Goal: Information Seeking & Learning: Learn about a topic

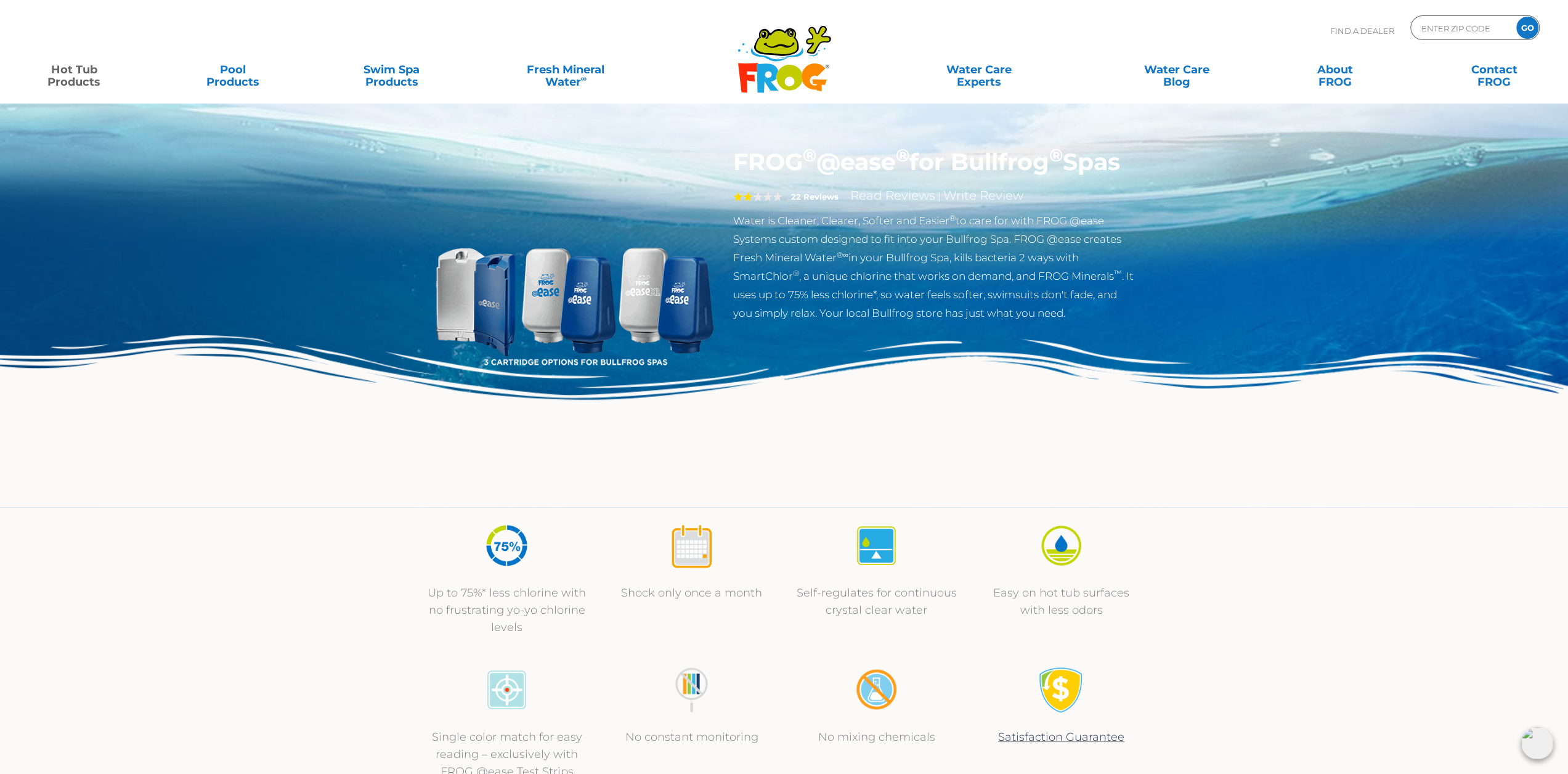
drag, startPoint x: 822, startPoint y: 615, endPoint x: 320, endPoint y: 475, distance: 521.2
click at [320, 475] on img at bounding box center [784, 421] width 1568 height 171
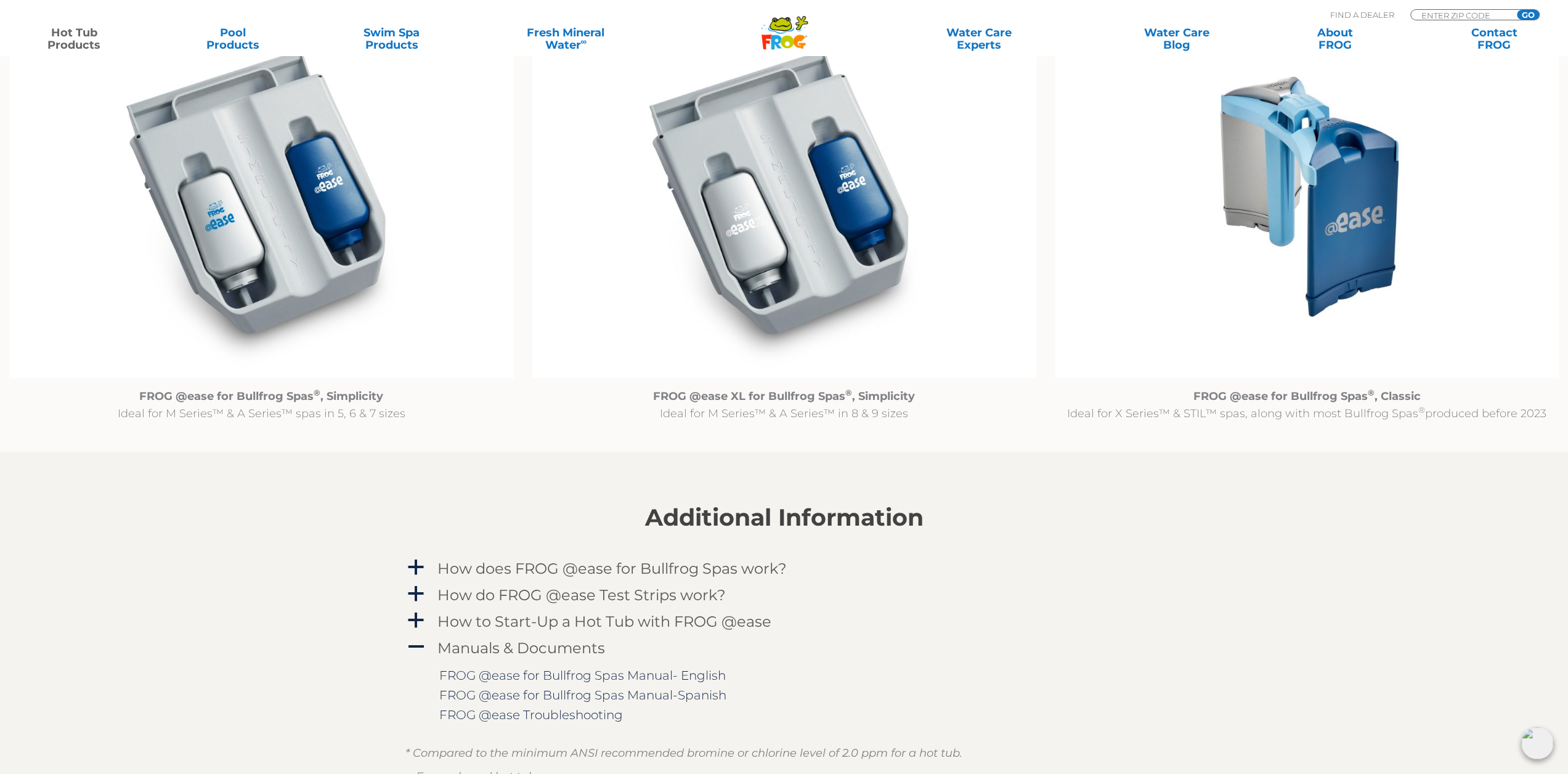
scroll to position [1294, 0]
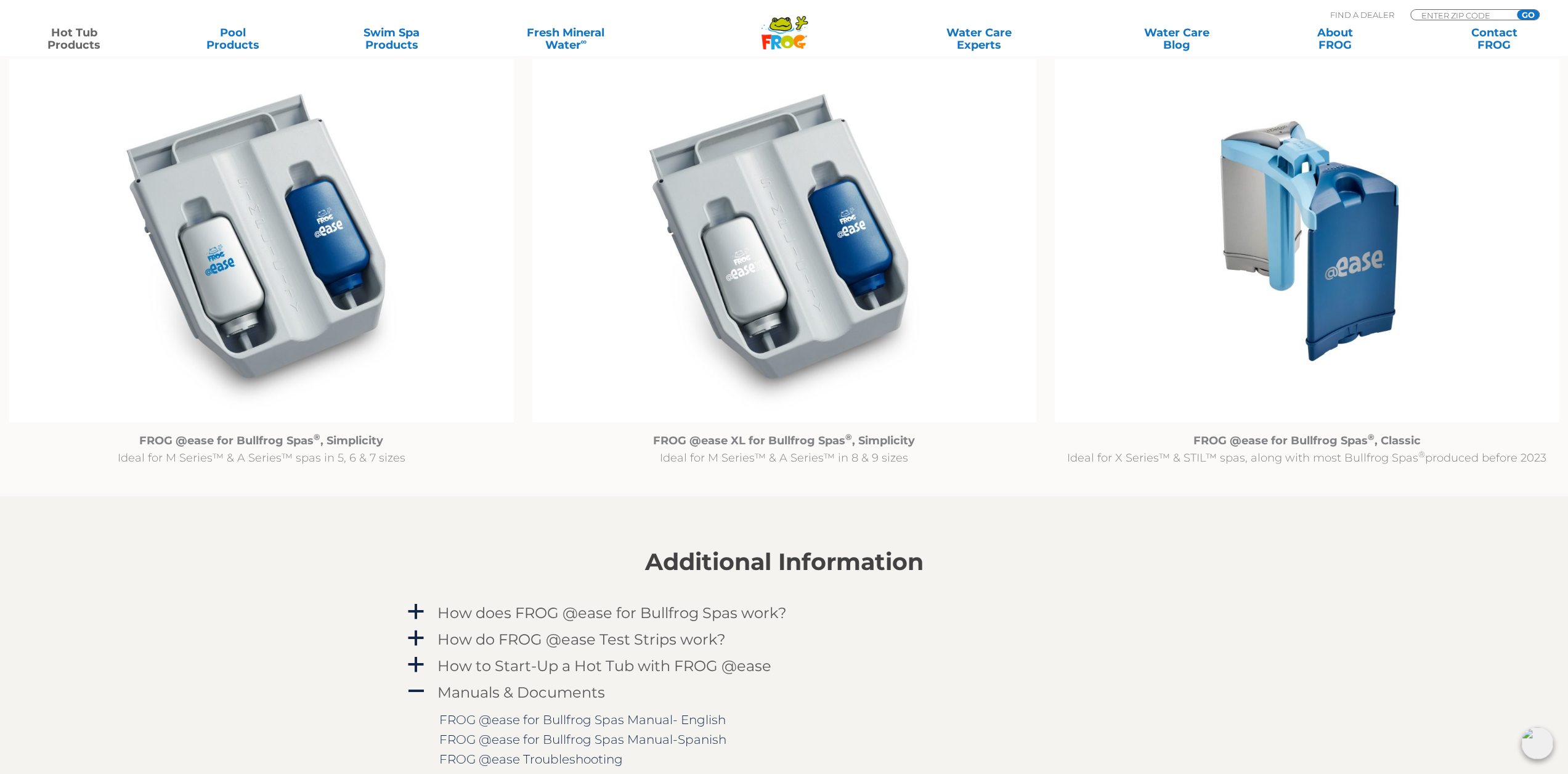
click at [1326, 310] on img at bounding box center [1306, 240] width 504 height 364
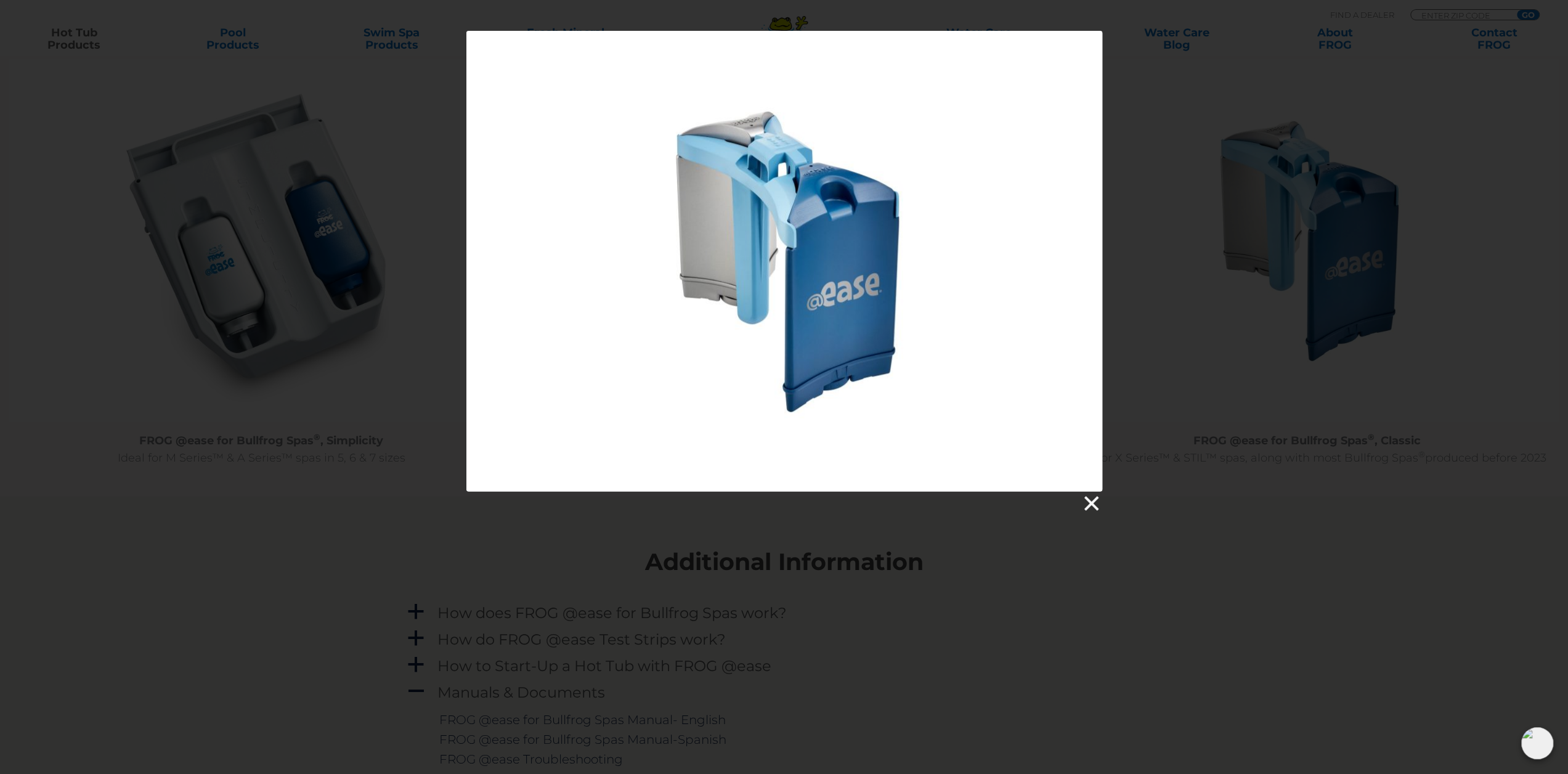
click at [1094, 508] on link at bounding box center [1090, 503] width 18 height 18
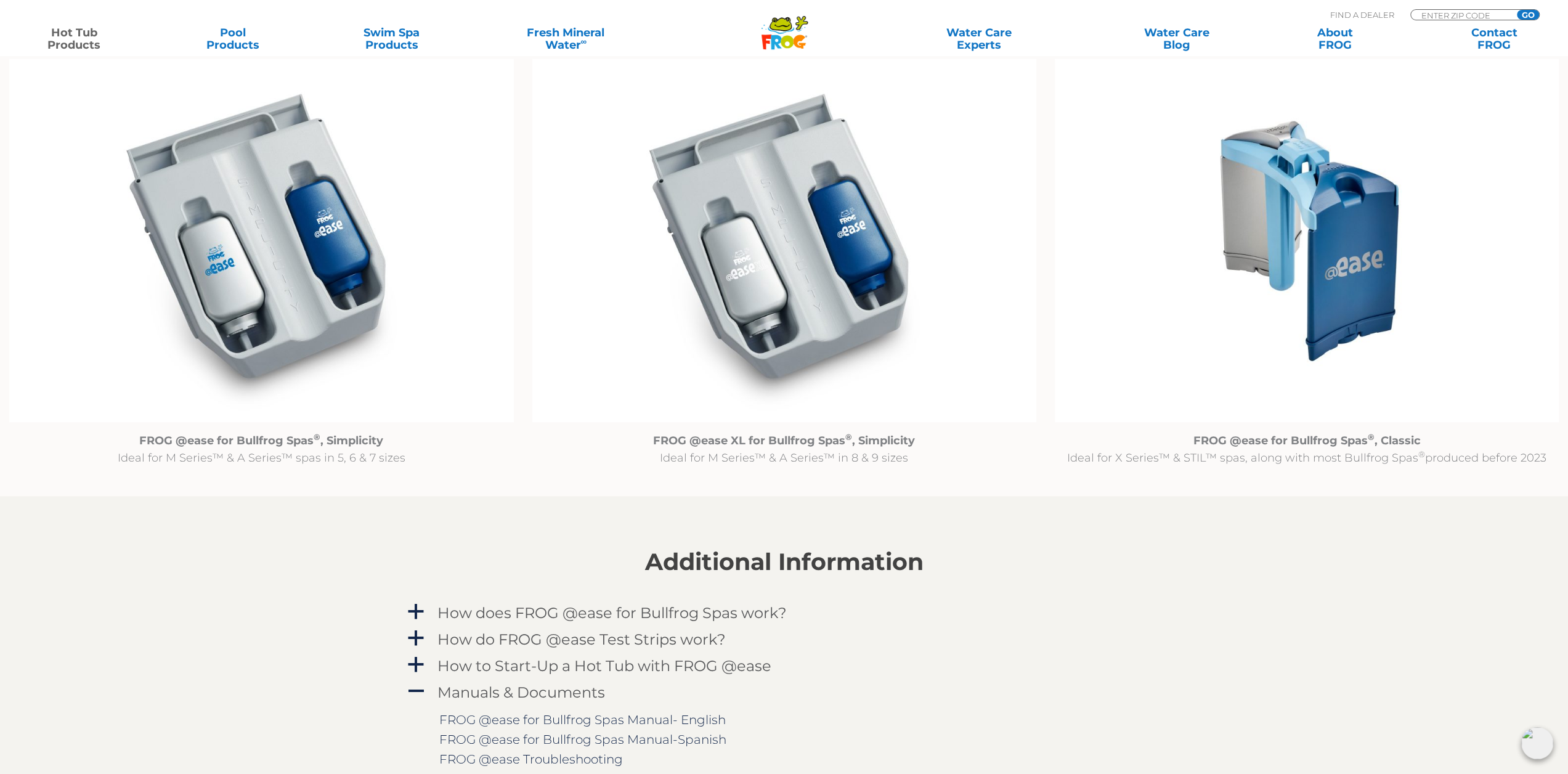
drag, startPoint x: 1109, startPoint y: 291, endPoint x: 1093, endPoint y: 227, distance: 66.0
click at [1089, 240] on img at bounding box center [1306, 240] width 504 height 364
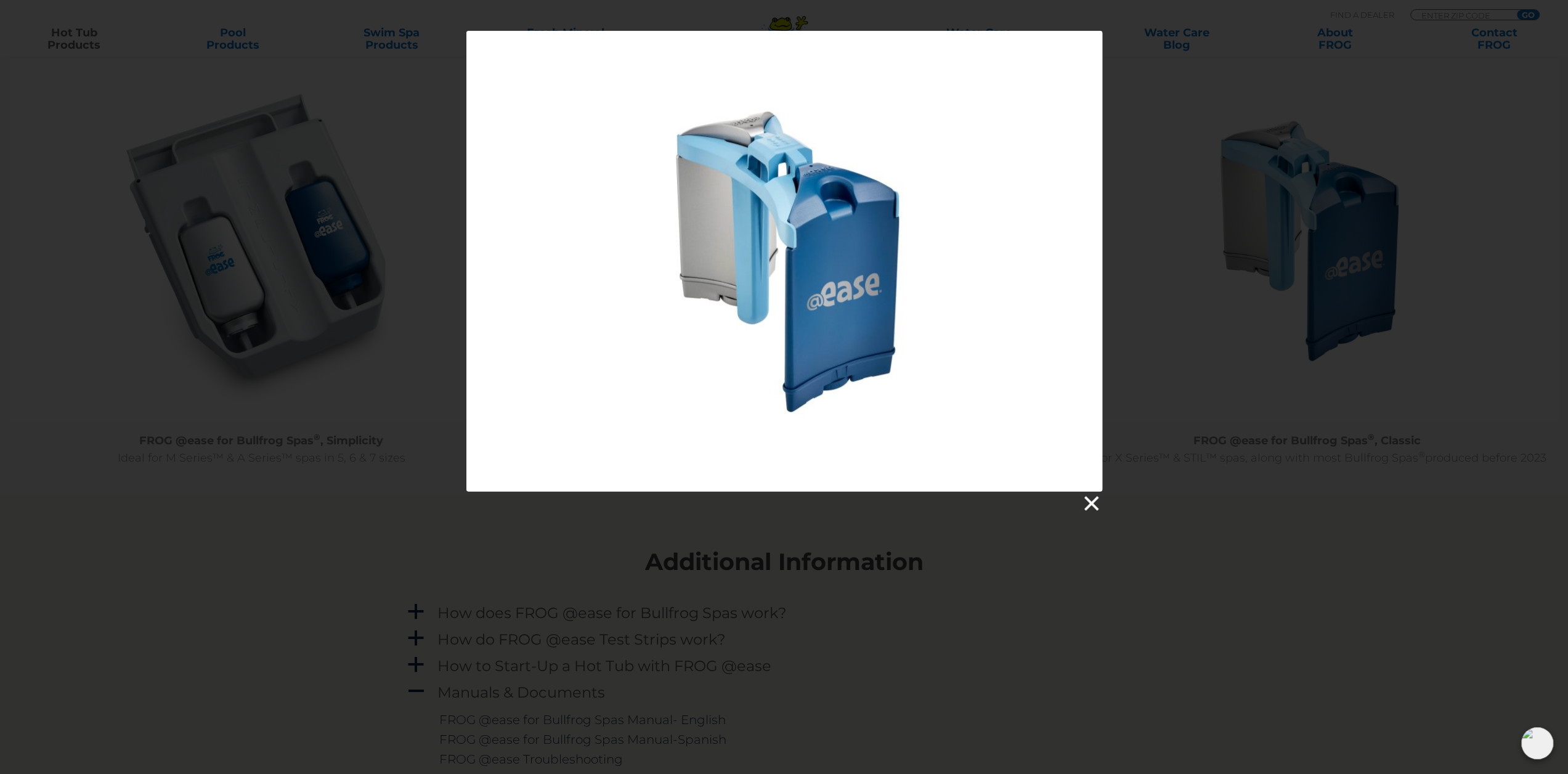
click at [1090, 507] on link at bounding box center [1090, 503] width 18 height 18
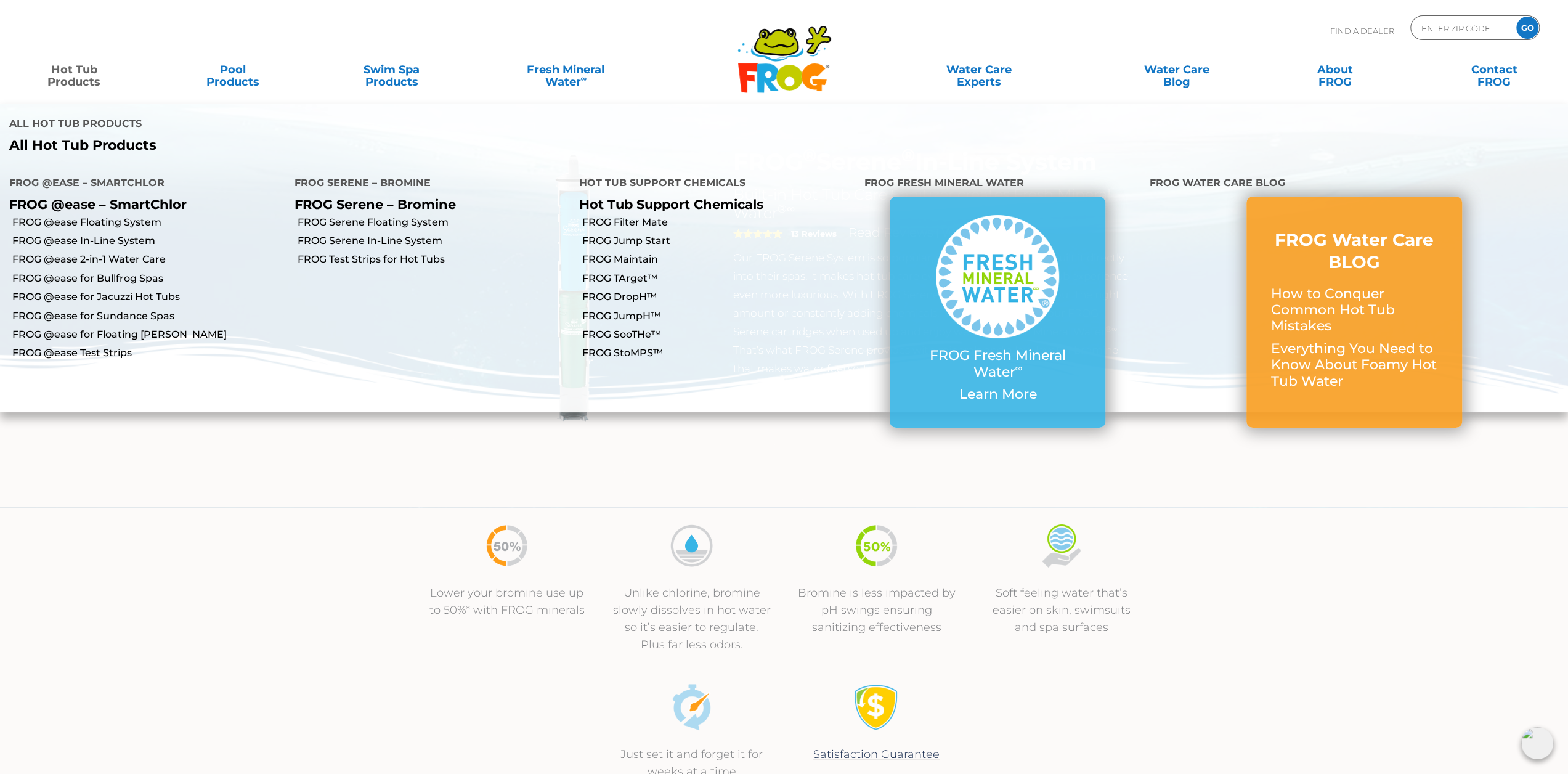
click at [74, 77] on link "Hot Tub Products" at bounding box center [74, 69] width 123 height 25
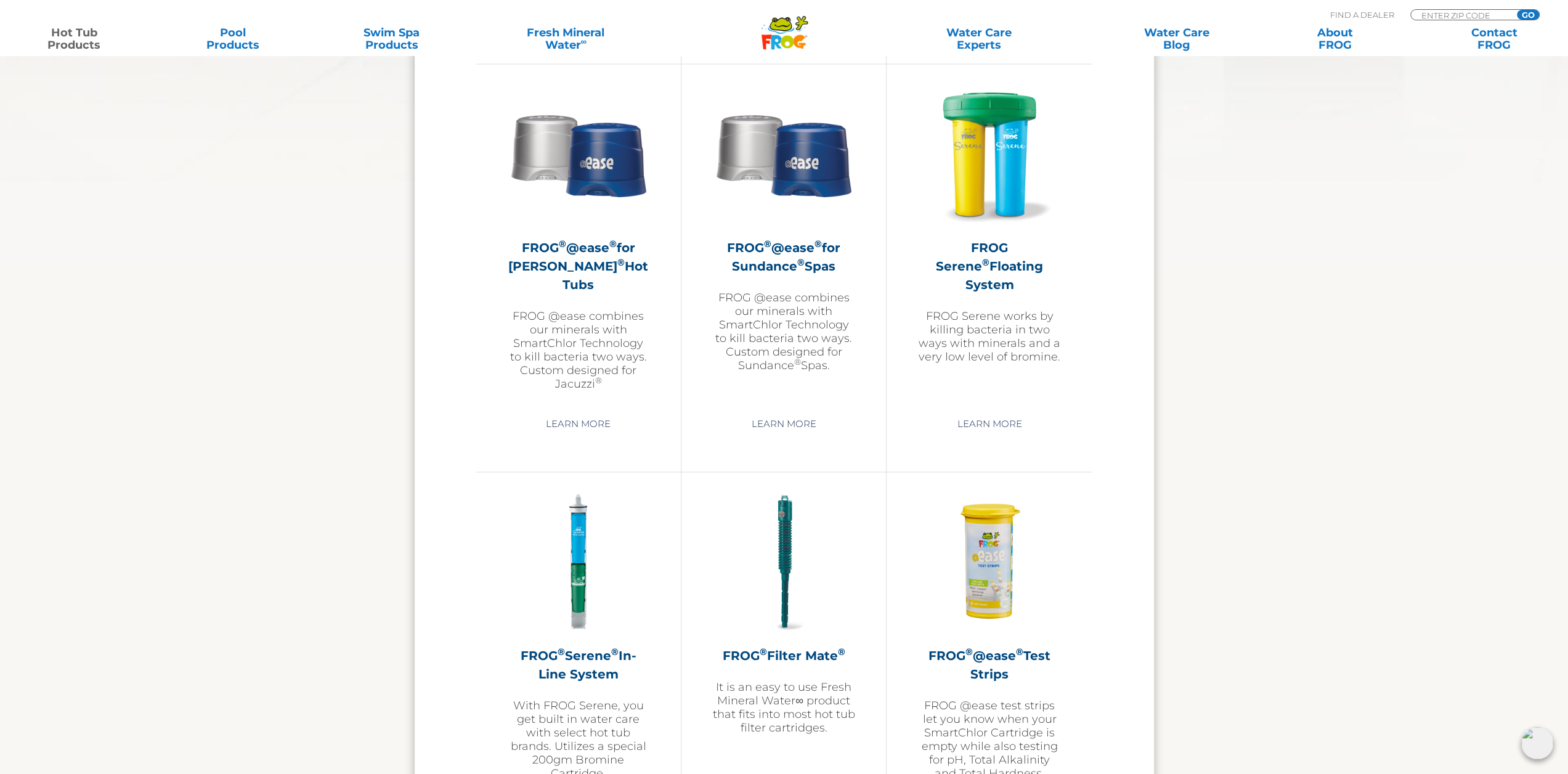
scroll to position [2280, 0]
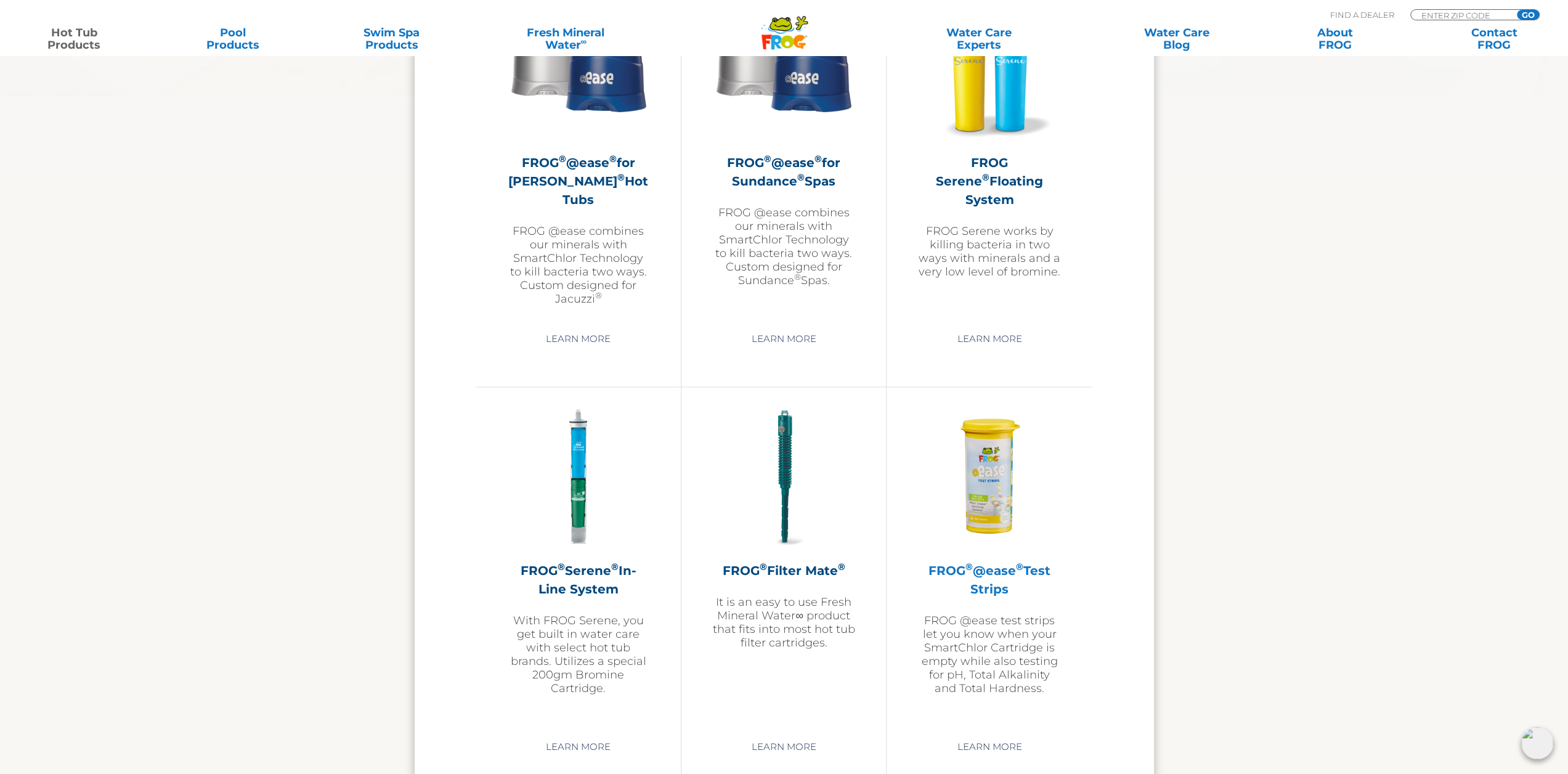
click at [990, 479] on img at bounding box center [989, 476] width 143 height 143
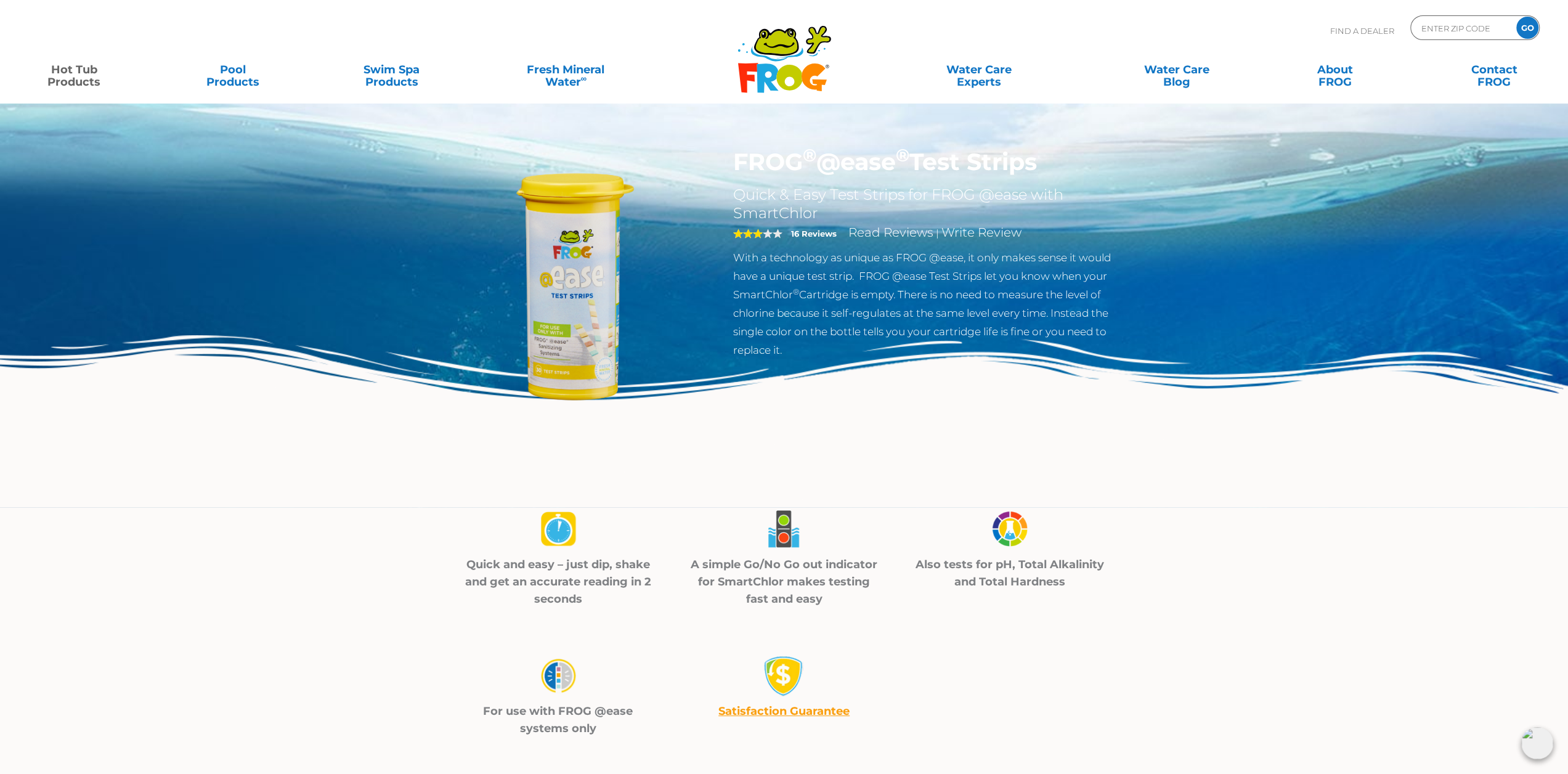
drag, startPoint x: 806, startPoint y: 159, endPoint x: 785, endPoint y: 164, distance: 21.6
drag, startPoint x: 785, startPoint y: 164, endPoint x: 189, endPoint y: 173, distance: 596.1
click at [189, 173] on div "FROG ® @ease ® Test Strips Quick & Easy Test Strips for FROG @ease with SmartCh…" at bounding box center [784, 254] width 1568 height 507
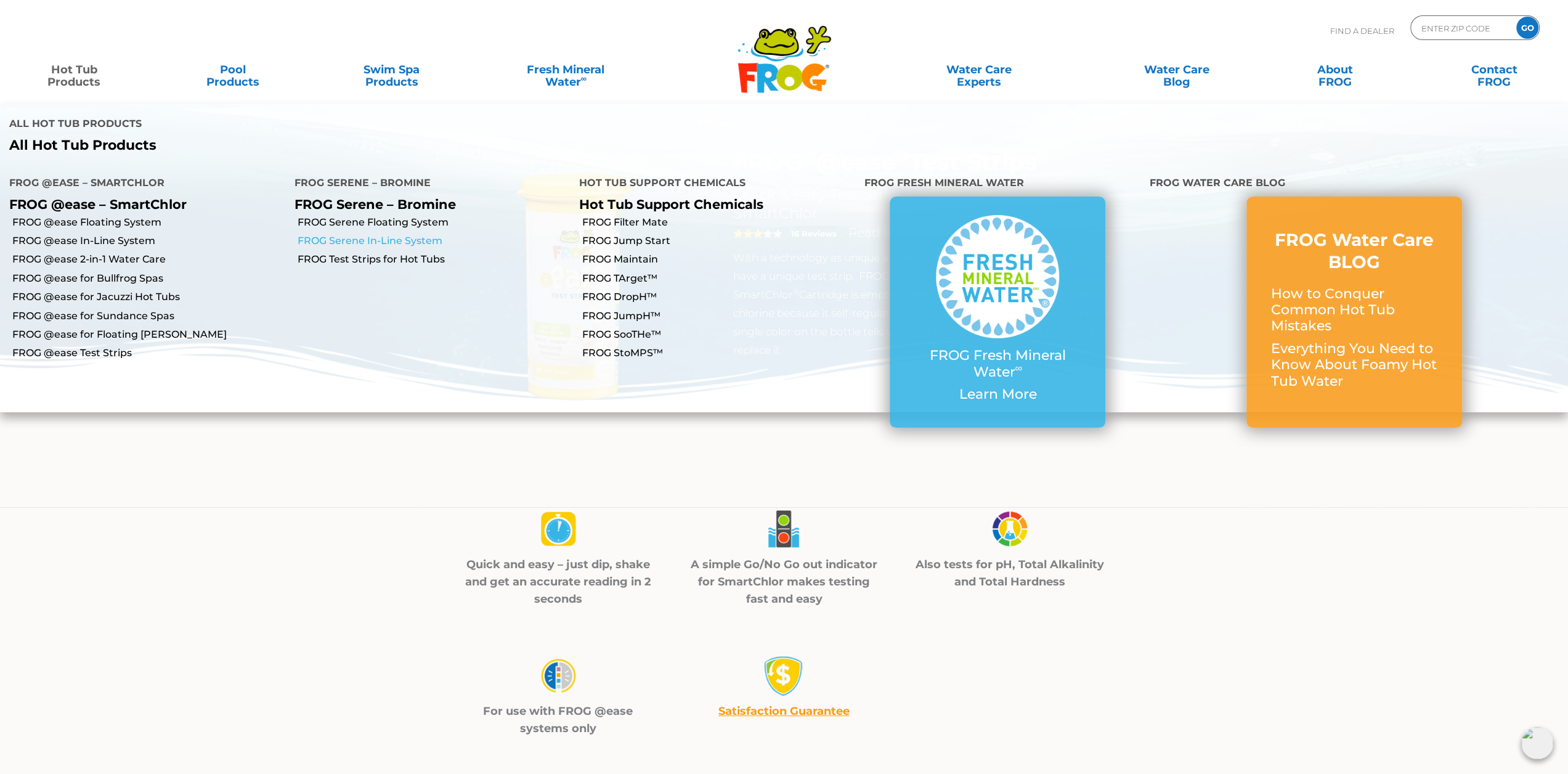
click at [403, 234] on link "FROG Serene In-Line System" at bounding box center [434, 241] width 273 height 14
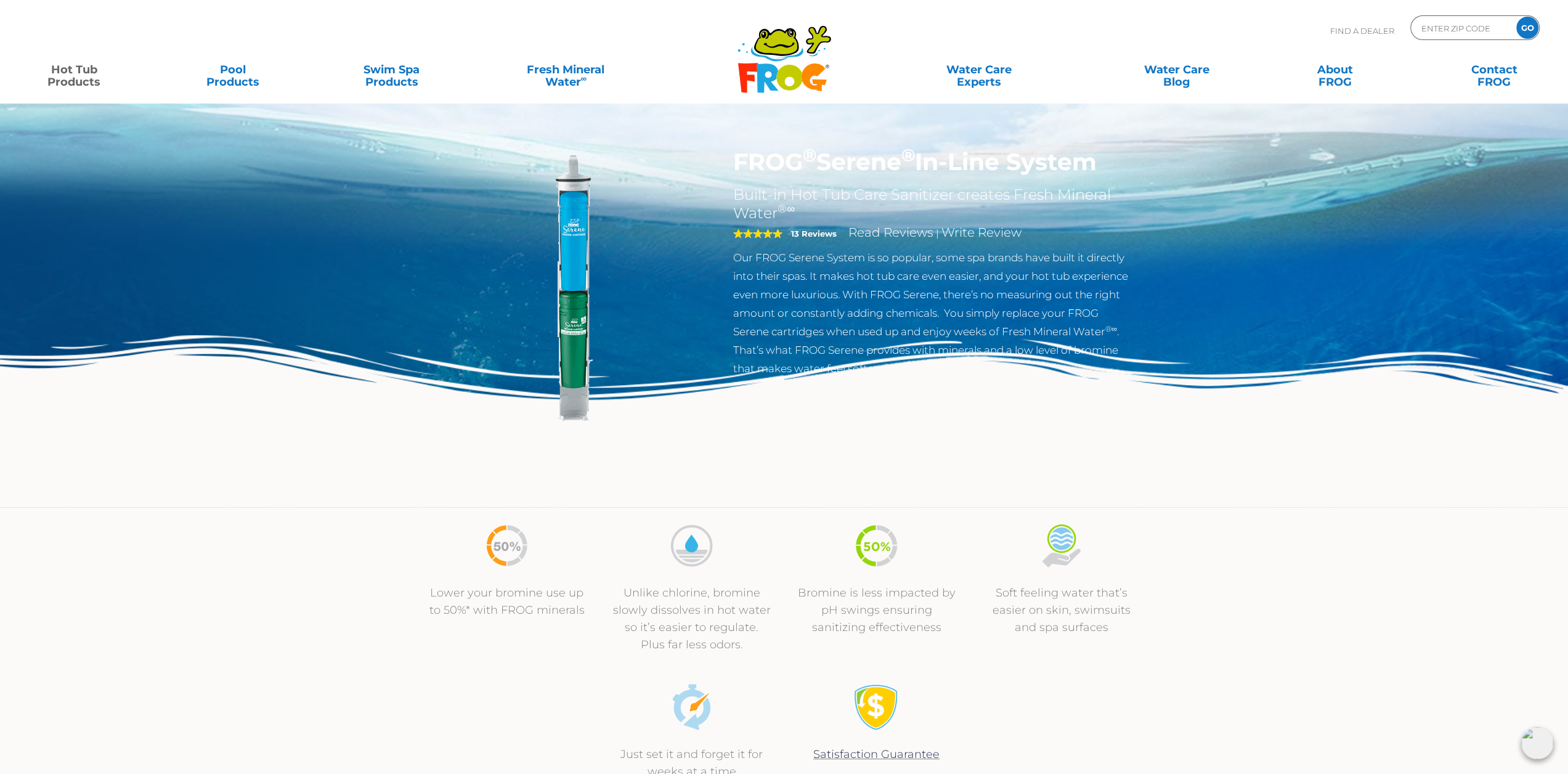
drag, startPoint x: 476, startPoint y: 216, endPoint x: 283, endPoint y: 118, distance: 216.5
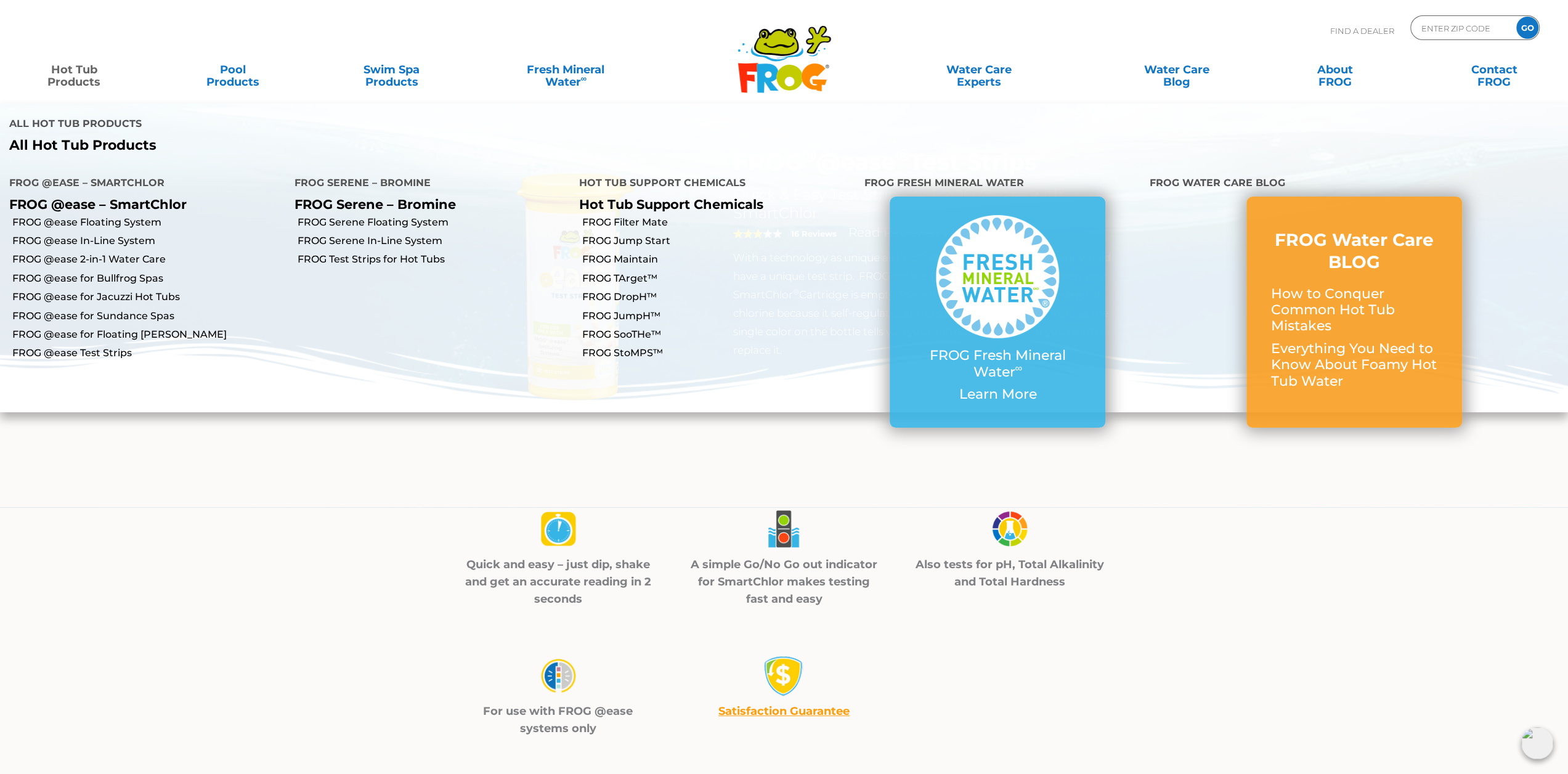
click at [365, 213] on li "FROG Serene Floating System" at bounding box center [427, 222] width 285 height 18
click at [364, 216] on link "FROG Serene Floating System" at bounding box center [434, 223] width 273 height 14
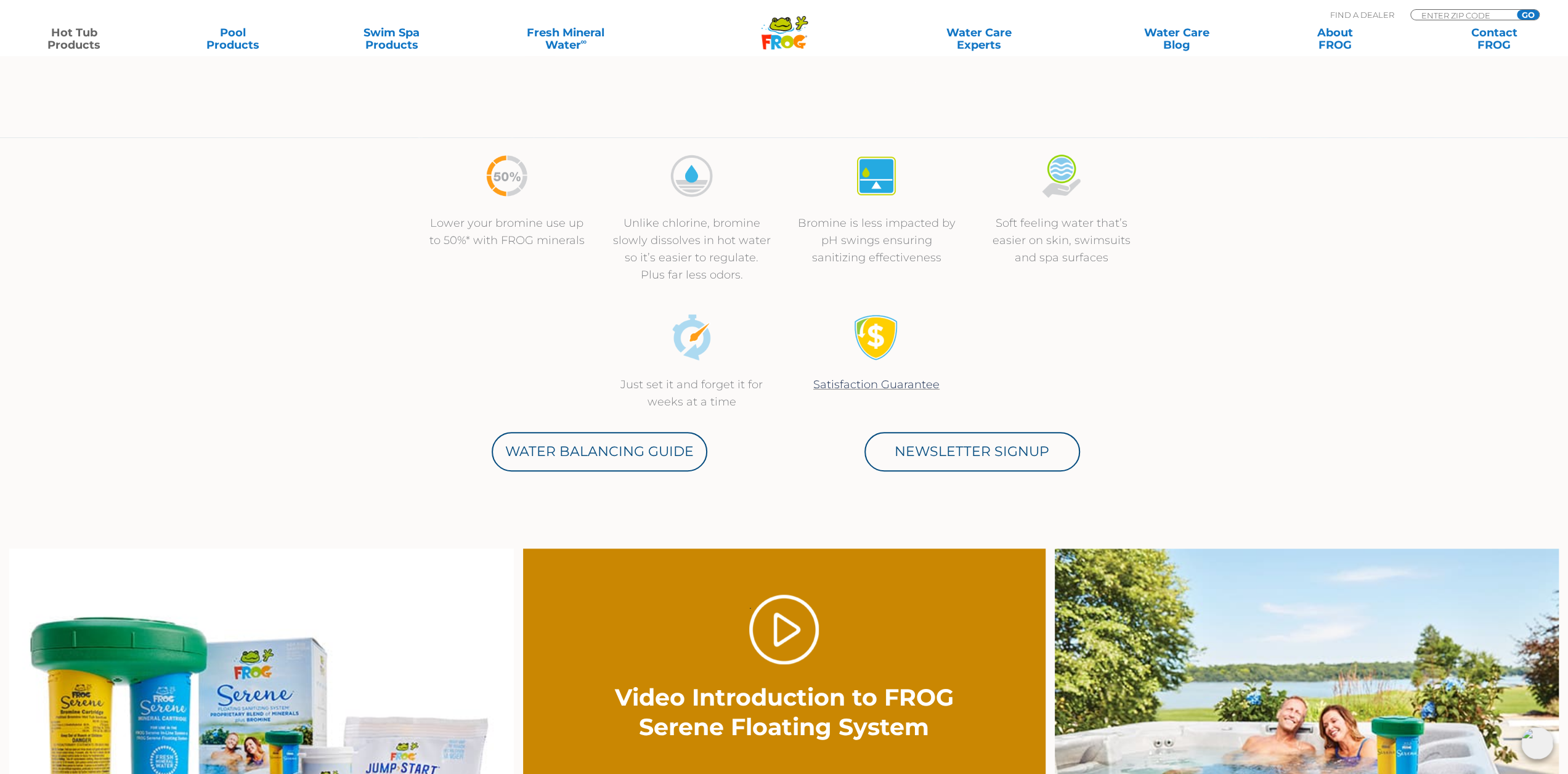
scroll to position [678, 0]
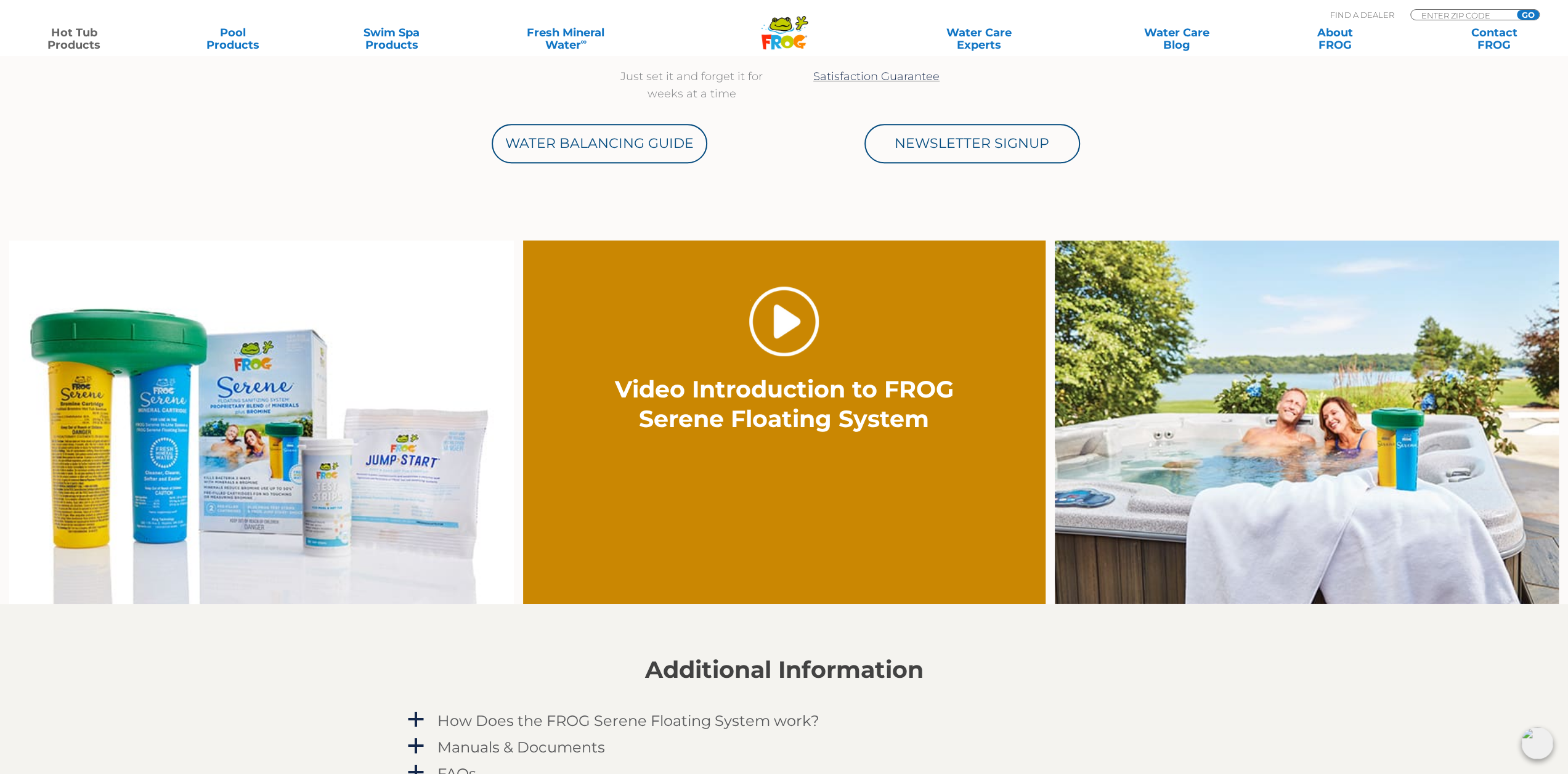
click at [760, 312] on link "." at bounding box center [784, 321] width 70 height 70
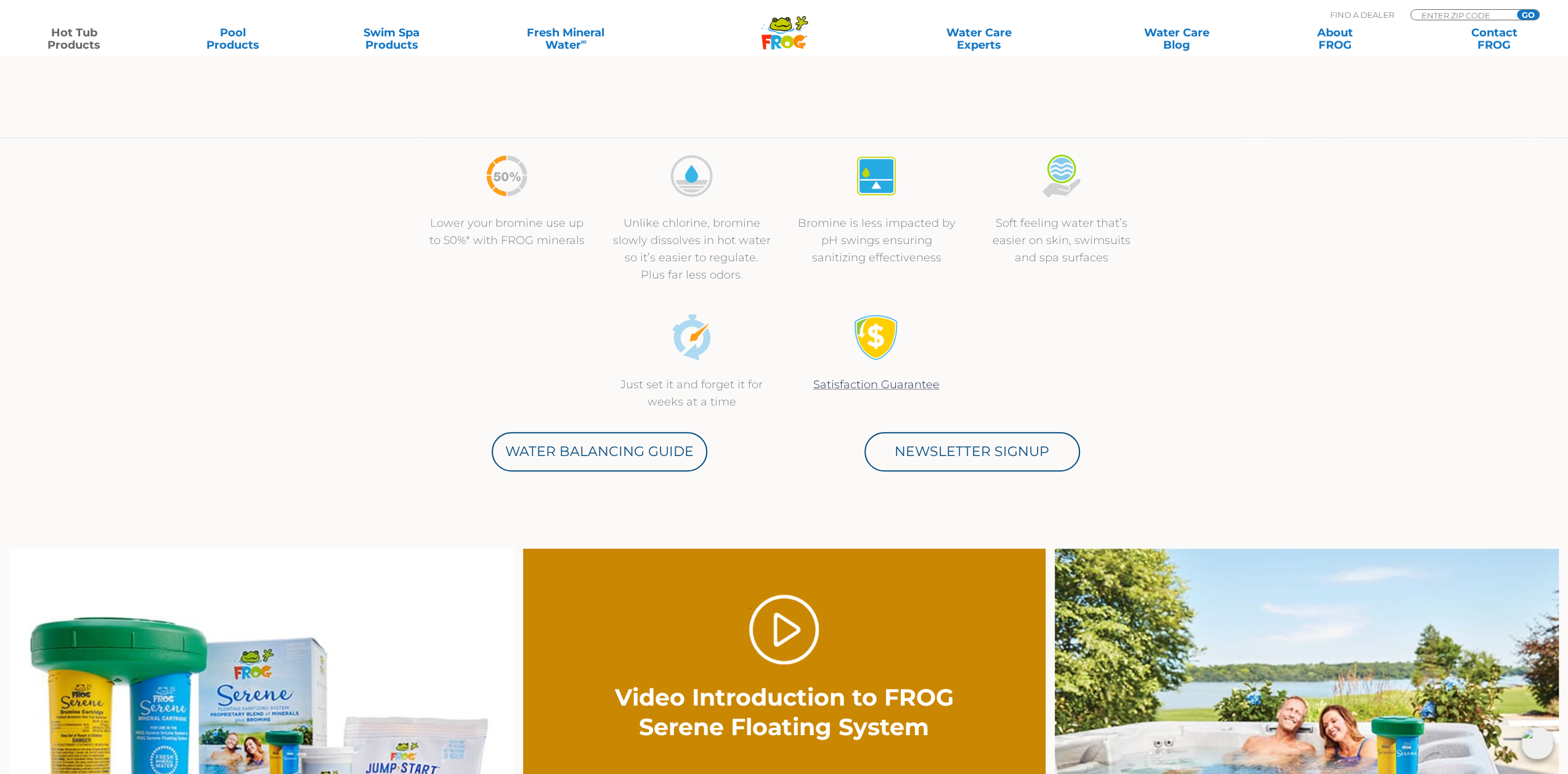
scroll to position [185, 0]
